Goal: Task Accomplishment & Management: Complete application form

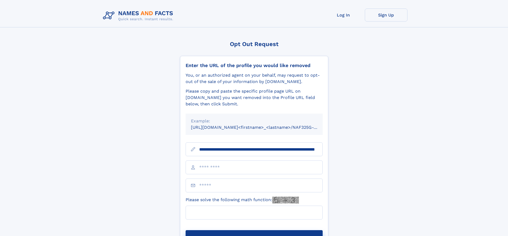
scroll to position [0, 51]
type input "**********"
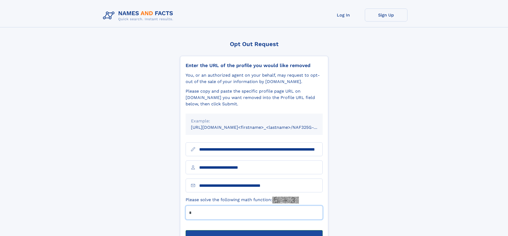
type input "*"
click at [254, 231] on button "Submit Opt Out Request" at bounding box center [254, 239] width 137 height 17
